Goal: Information Seeking & Learning: Understand process/instructions

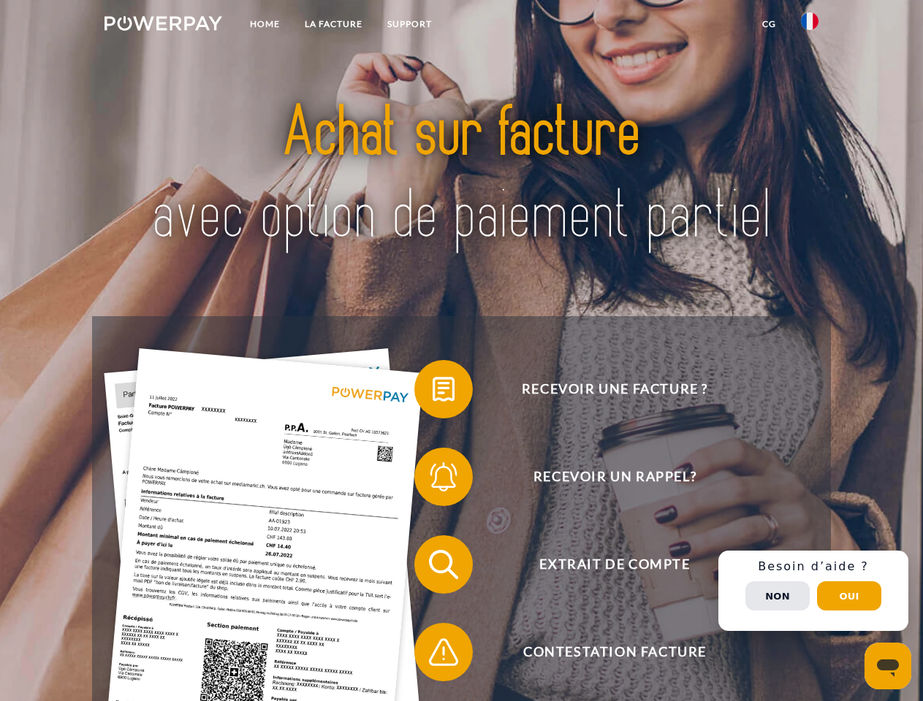
click at [163, 26] on img at bounding box center [163, 23] width 118 height 15
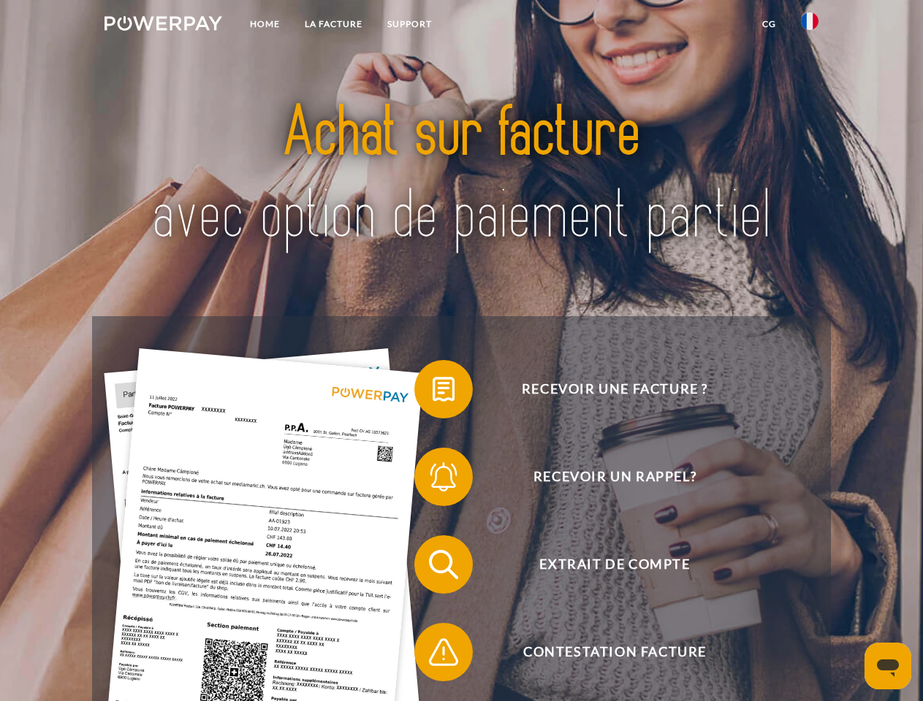
click at [810, 26] on img at bounding box center [810, 21] width 18 height 18
click at [769, 24] on link "CG" at bounding box center [769, 24] width 39 height 26
click at [433, 392] on span at bounding box center [421, 389] width 73 height 73
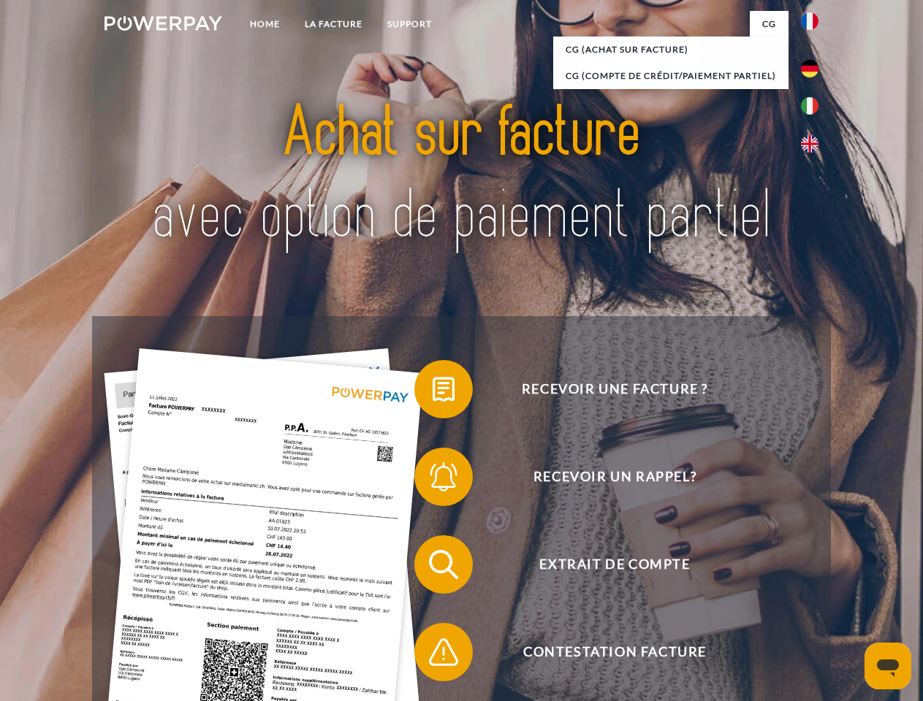
click at [433, 480] on div "Recevoir une facture ? Recevoir un rappel? Extrait de compte retour" at bounding box center [461, 608] width 738 height 585
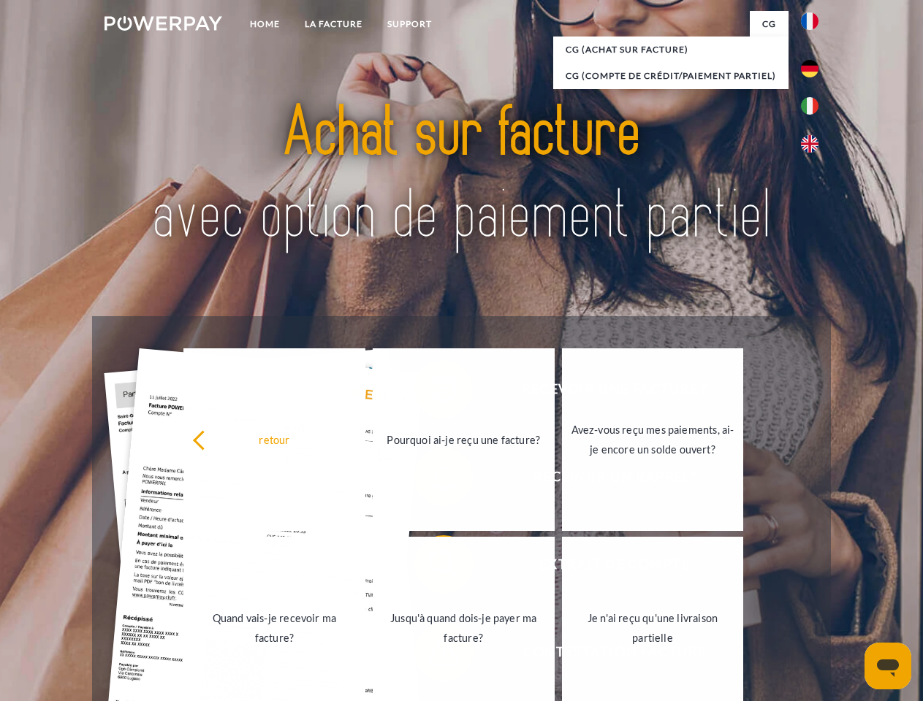
click at [433, 568] on link "Jusqu'à quand dois-je payer ma facture?" at bounding box center [464, 628] width 182 height 183
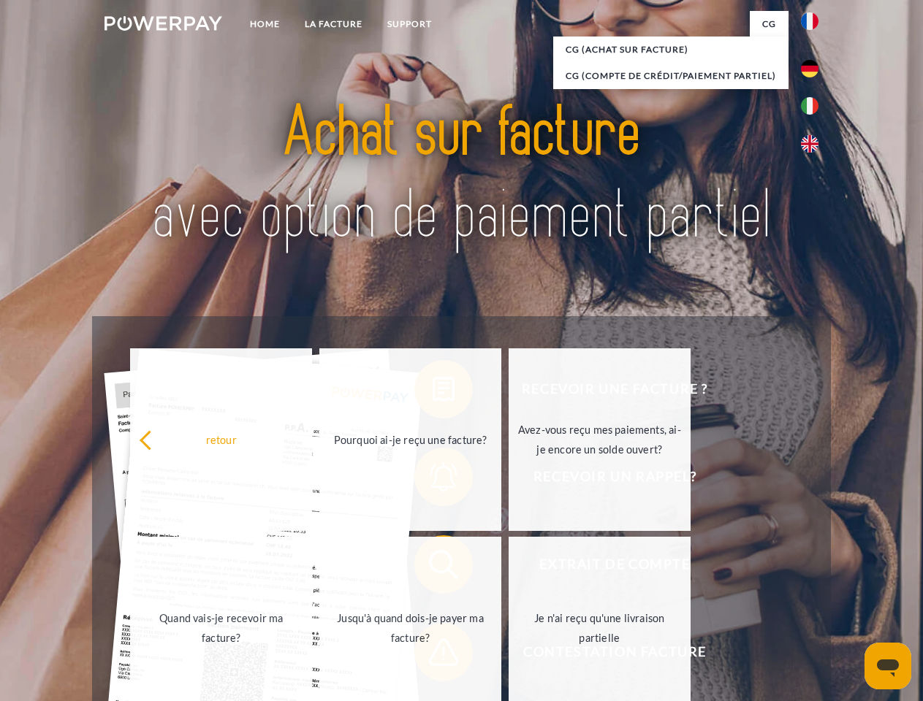
click at [433, 655] on span at bounding box center [421, 652] width 73 height 73
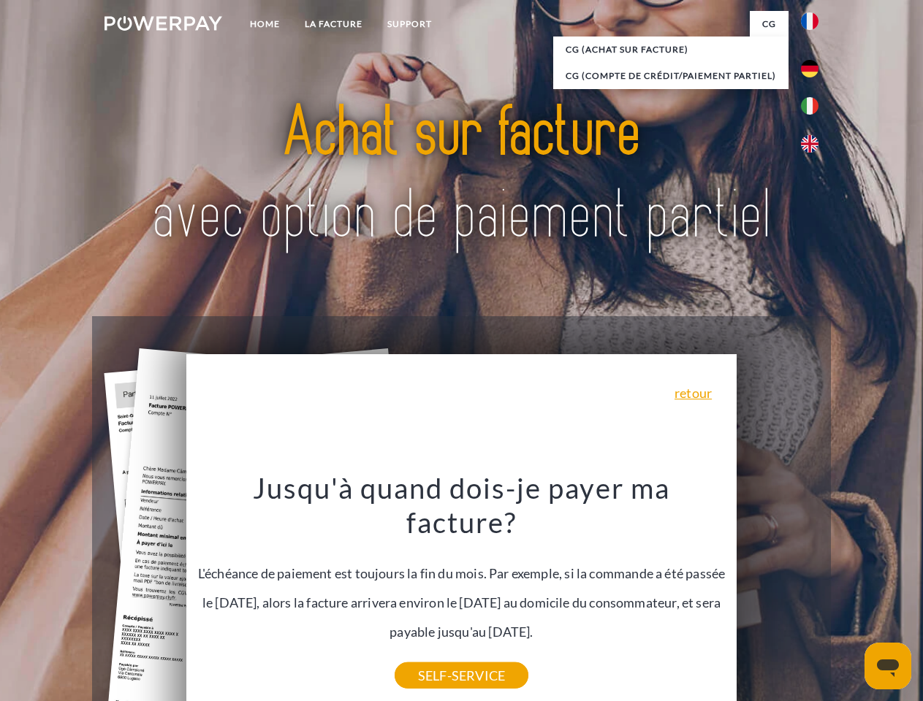
click at [813, 591] on div "Recevoir une facture ? Recevoir un rappel? Extrait de compte retour" at bounding box center [461, 608] width 738 height 585
click at [777, 594] on span "Extrait de compte" at bounding box center [614, 565] width 358 height 58
click at [849, 596] on header "Home LA FACTURE Support" at bounding box center [461, 504] width 923 height 1009
